Goal: Transaction & Acquisition: Purchase product/service

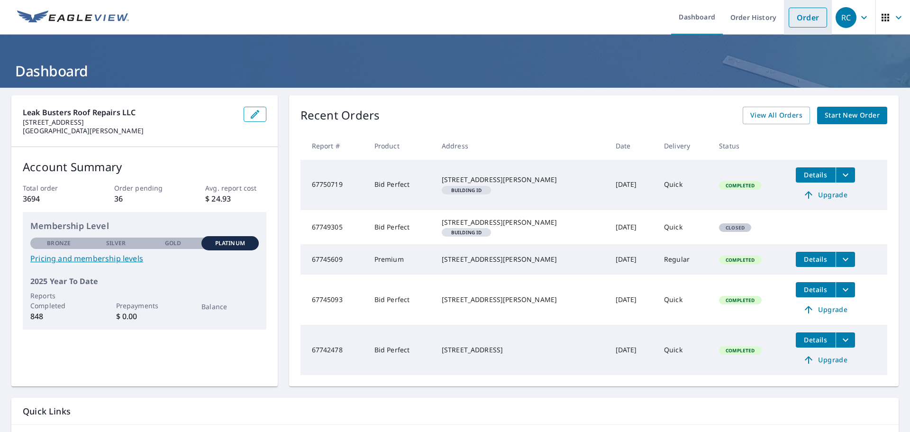
click at [802, 19] on link "Order" at bounding box center [808, 18] width 38 height 20
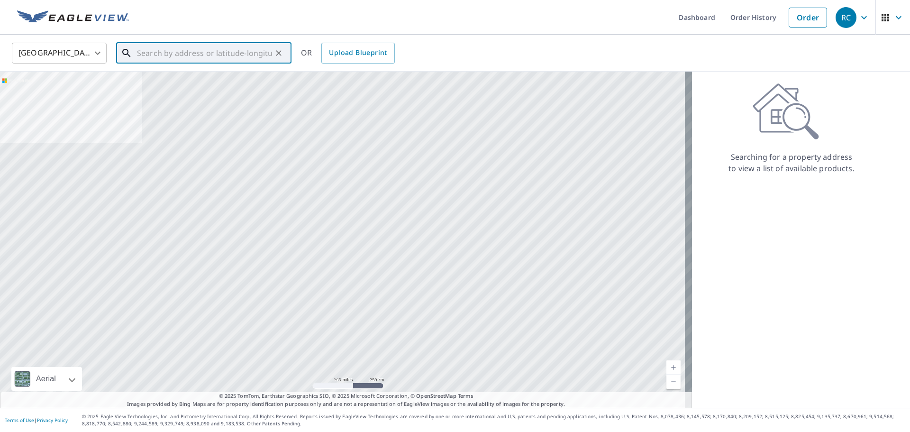
paste input "[STREET_ADDRESS]"
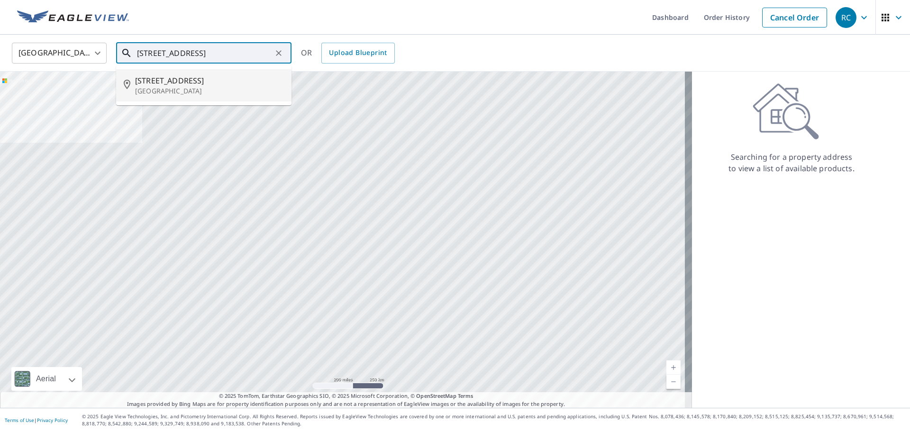
click at [198, 89] on p "[GEOGRAPHIC_DATA]" at bounding box center [209, 90] width 149 height 9
type input "[STREET_ADDRESS]"
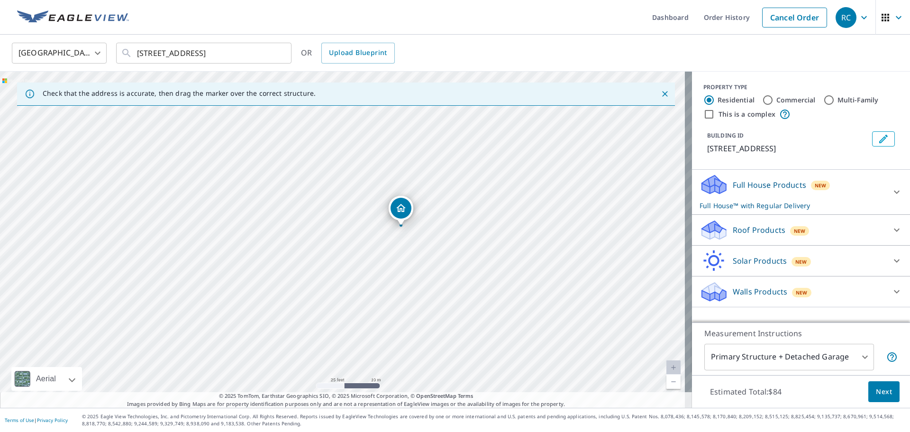
click at [711, 227] on icon at bounding box center [714, 227] width 24 height 12
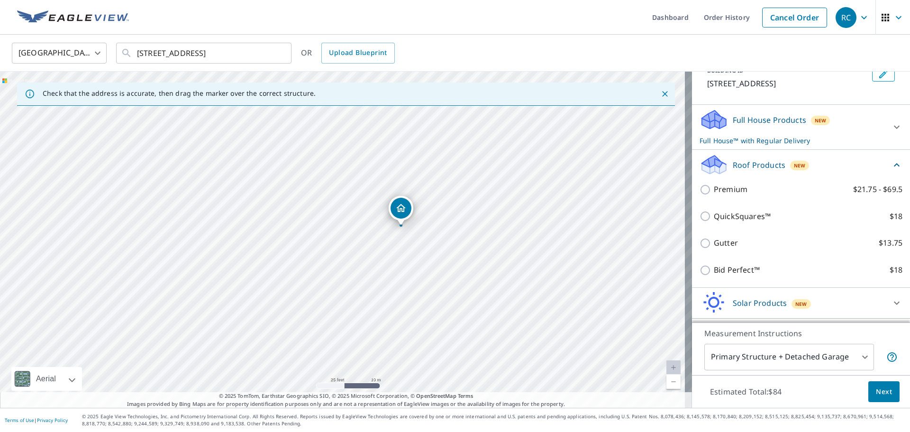
scroll to position [103, 0]
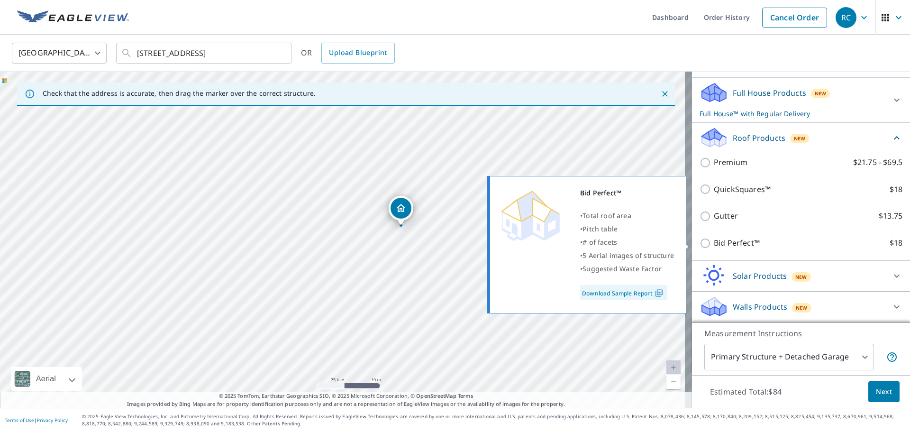
click at [724, 242] on p "Bid Perfect™" at bounding box center [737, 243] width 46 height 12
click at [714, 242] on input "Bid Perfect™ $18" at bounding box center [706, 242] width 14 height 11
checkbox input "true"
checkbox input "false"
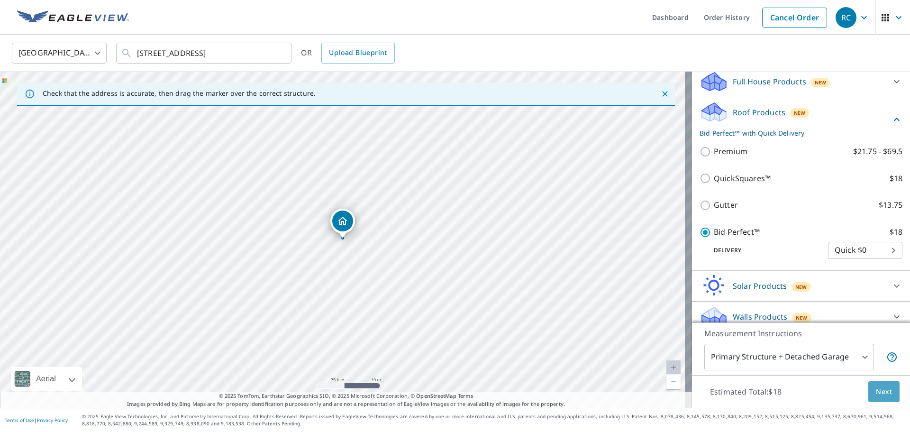
click at [886, 389] on button "Next" at bounding box center [883, 391] width 31 height 21
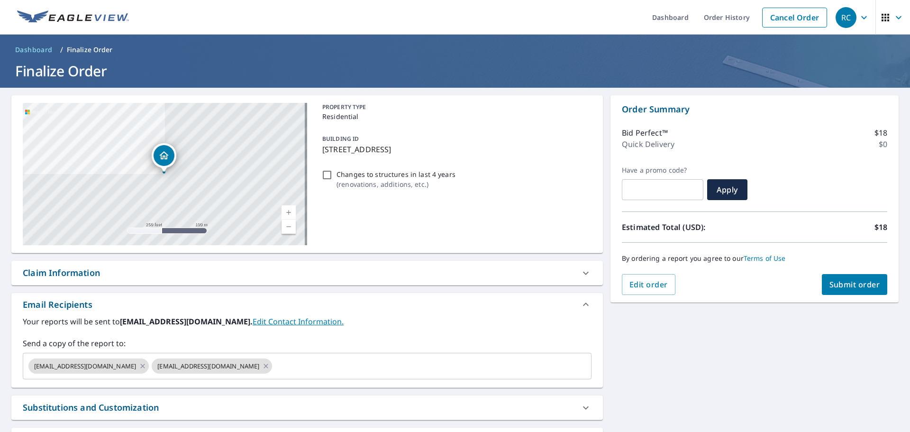
click at [842, 286] on span "Submit order" at bounding box center [854, 284] width 51 height 10
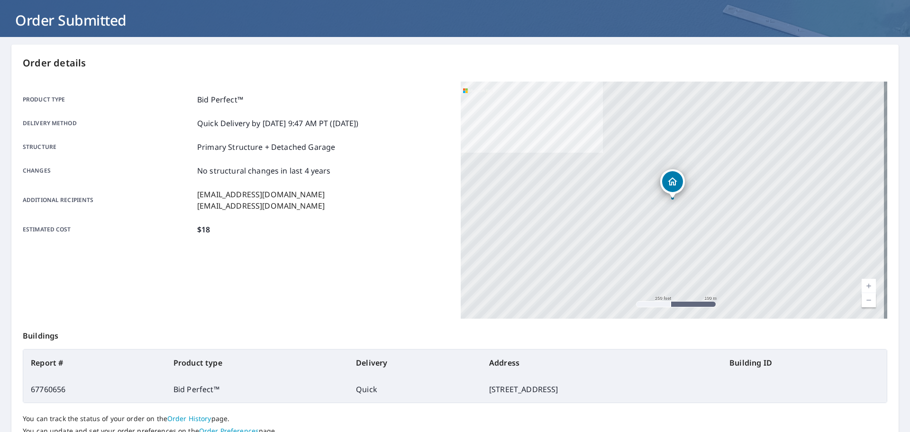
scroll to position [126, 0]
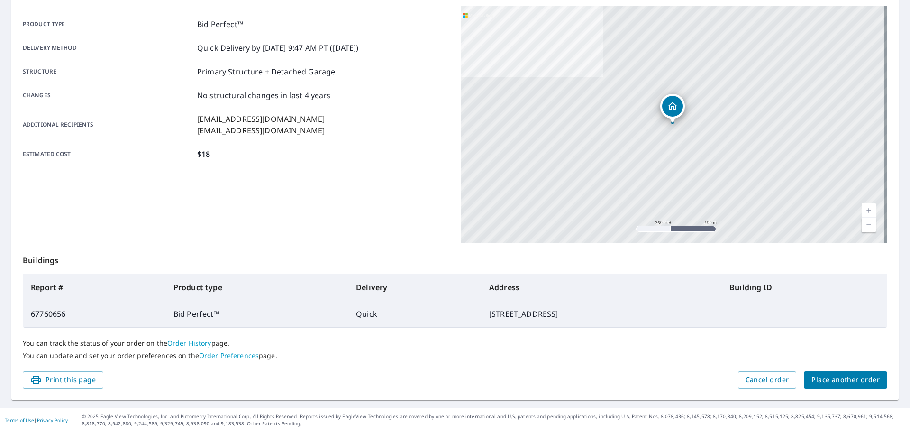
click at [46, 312] on td "67760656" at bounding box center [94, 313] width 143 height 27
click at [46, 313] on td "67760656" at bounding box center [94, 313] width 143 height 27
click at [45, 313] on td "67760656" at bounding box center [94, 313] width 143 height 27
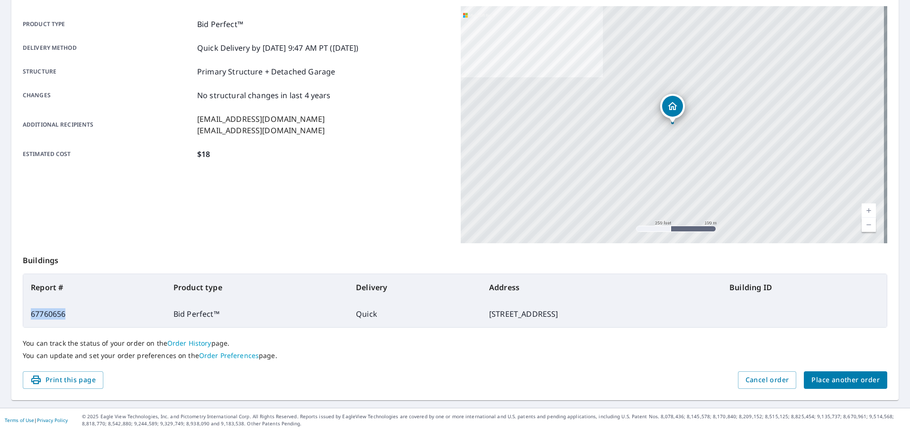
copy td "67760656"
